Goal: Task Accomplishment & Management: Use online tool/utility

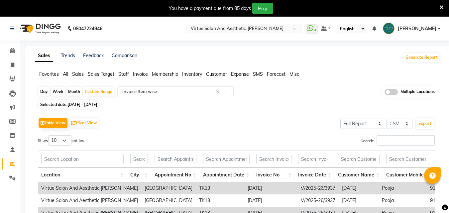
select select "full_report"
select select "csv"
click at [126, 72] on span "Staff" at bounding box center [123, 74] width 11 height 6
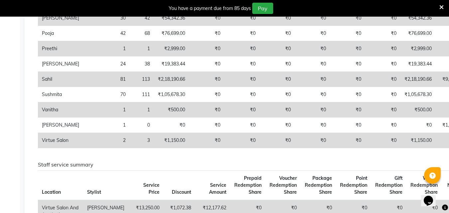
scroll to position [366, 0]
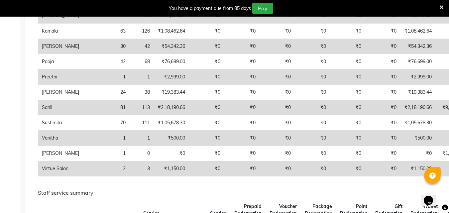
scroll to position [299, 0]
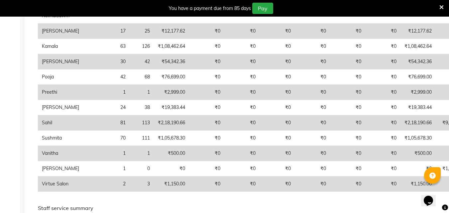
drag, startPoint x: 220, startPoint y: 185, endPoint x: 248, endPoint y: 187, distance: 28.0
click at [226, 186] on tr "Virtue Salon 2 3 ₹1,150.00 ₹0 ₹0 ₹0 ₹0 ₹0 ₹0 ₹1,150.00 ₹0 ₹0 ₹0 ₹0 ₹0 ₹0" at bounding box center [318, 184] width 560 height 15
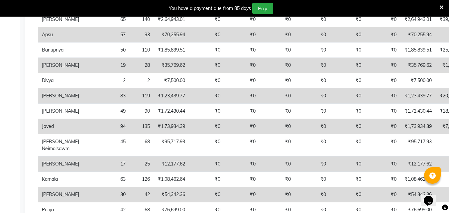
scroll to position [0, 0]
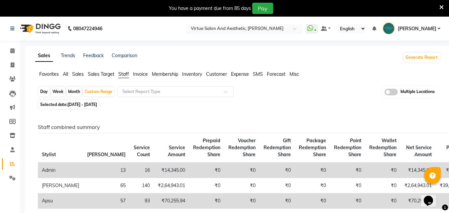
click at [245, 33] on ng-select "Select Location × Virtue Salon And Aesthetic, Anna Nagar" at bounding box center [244, 28] width 116 height 9
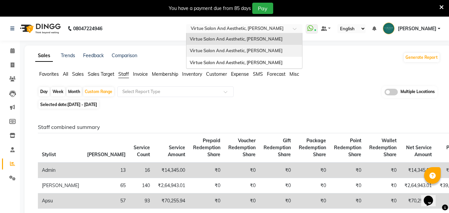
click at [248, 51] on span "Virtue Salon And Aesthetic, [PERSON_NAME]" at bounding box center [236, 50] width 93 height 5
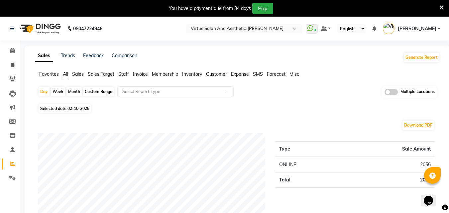
click at [101, 93] on div "Custom Range" at bounding box center [98, 91] width 31 height 9
select select "10"
select select "2025"
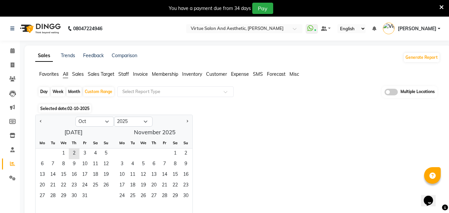
click at [37, 120] on div at bounding box center [56, 121] width 40 height 11
click at [44, 122] on div at bounding box center [56, 121] width 40 height 11
click at [41, 123] on button "Previous month" at bounding box center [40, 121] width 5 height 11
select select "9"
click at [44, 153] on span "1" at bounding box center [42, 154] width 11 height 11
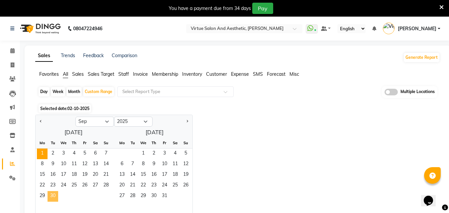
click at [55, 194] on span "30" at bounding box center [53, 196] width 11 height 11
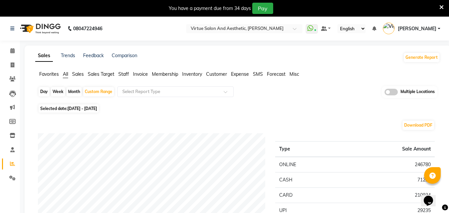
click at [123, 75] on span "Staff" at bounding box center [123, 74] width 11 height 6
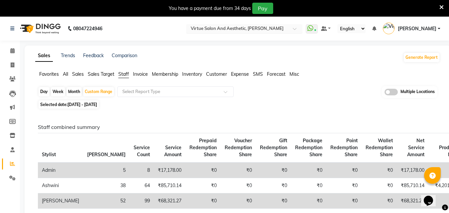
click at [296, 24] on div "Select Location × Virtue Salon And Aesthetic, Avadi" at bounding box center [244, 28] width 116 height 9
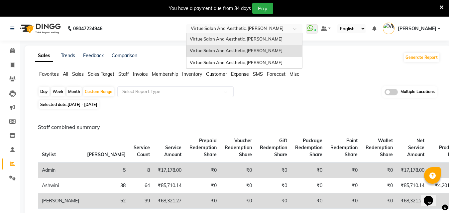
click at [298, 40] on div "Virtue Salon And Aesthetic, [PERSON_NAME]" at bounding box center [245, 39] width 116 height 12
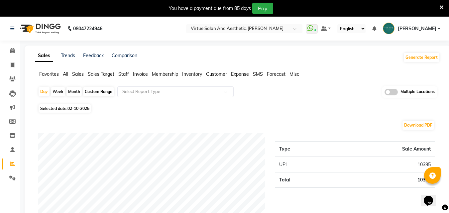
click at [224, 101] on div "Day Week Month Custom Range Select Report Type Multiple Locations" at bounding box center [238, 94] width 400 height 16
click at [123, 75] on span "Staff" at bounding box center [123, 74] width 11 height 6
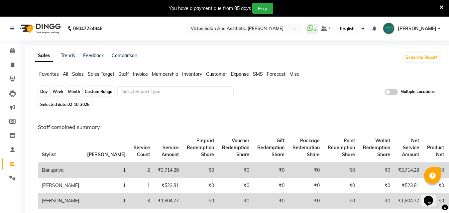
click at [46, 92] on div "Day" at bounding box center [44, 91] width 11 height 9
select select "10"
select select "2025"
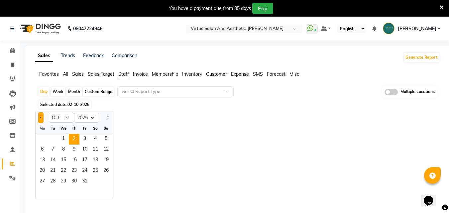
click at [43, 115] on button "Previous month" at bounding box center [40, 117] width 5 height 11
click at [41, 120] on button "Previous month" at bounding box center [40, 117] width 5 height 11
select select "8"
click at [95, 92] on div "Custom Range" at bounding box center [98, 91] width 31 height 9
select select "10"
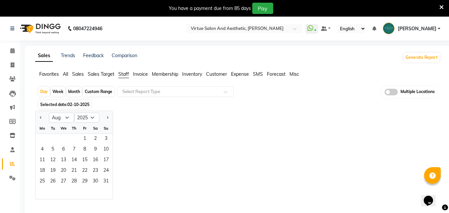
select select "2025"
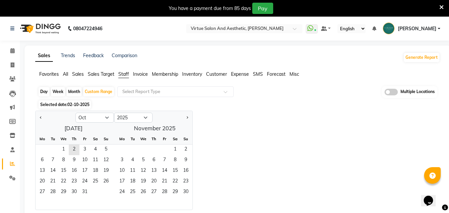
click at [44, 118] on div at bounding box center [56, 117] width 40 height 11
click at [39, 117] on button "Previous month" at bounding box center [40, 117] width 5 height 11
select select "8"
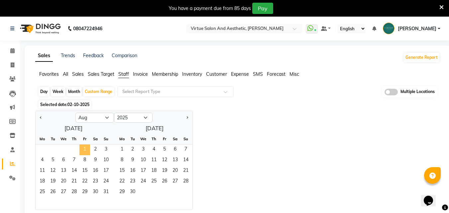
click at [80, 151] on span "1" at bounding box center [84, 150] width 11 height 11
click at [107, 192] on span "31" at bounding box center [106, 192] width 11 height 11
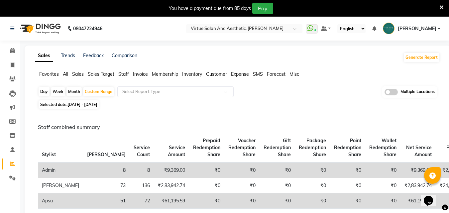
click at [441, 8] on icon at bounding box center [442, 7] width 4 height 6
